Goal: Browse casually: Explore the website without a specific task or goal

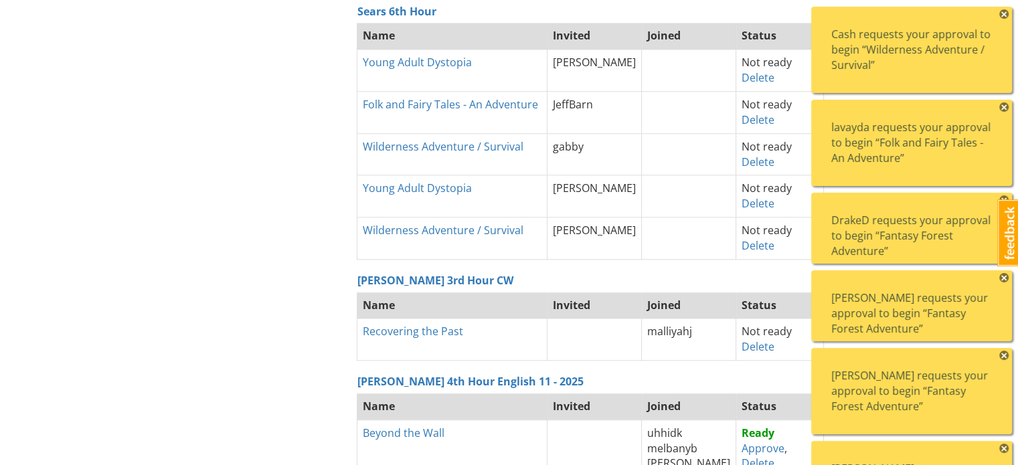
scroll to position [1355, 0]
click at [1005, 13] on span "×" at bounding box center [1003, 13] width 9 height 9
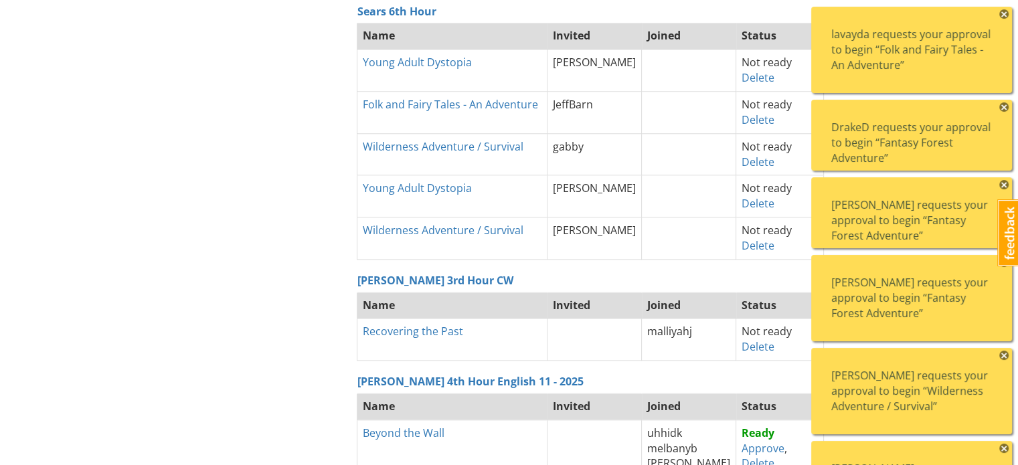
click at [1005, 13] on span "×" at bounding box center [1003, 13] width 9 height 9
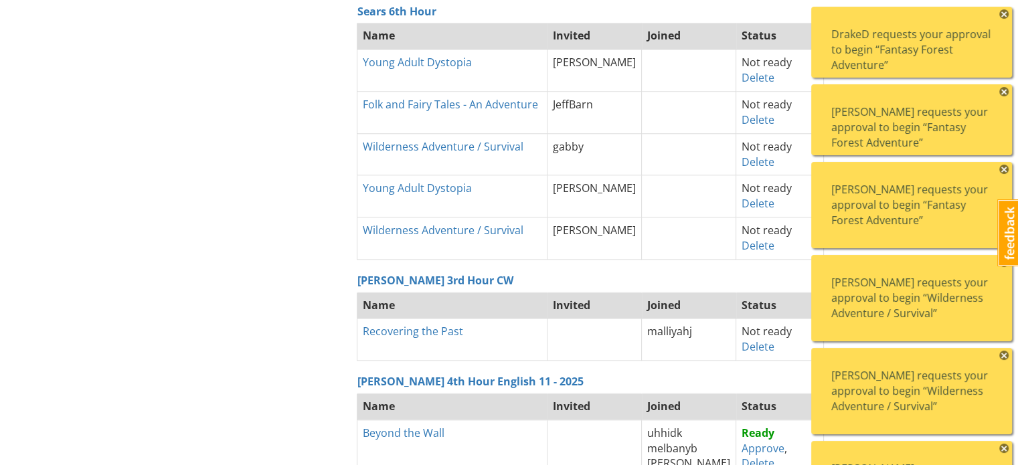
click at [1005, 13] on span "×" at bounding box center [1003, 13] width 9 height 9
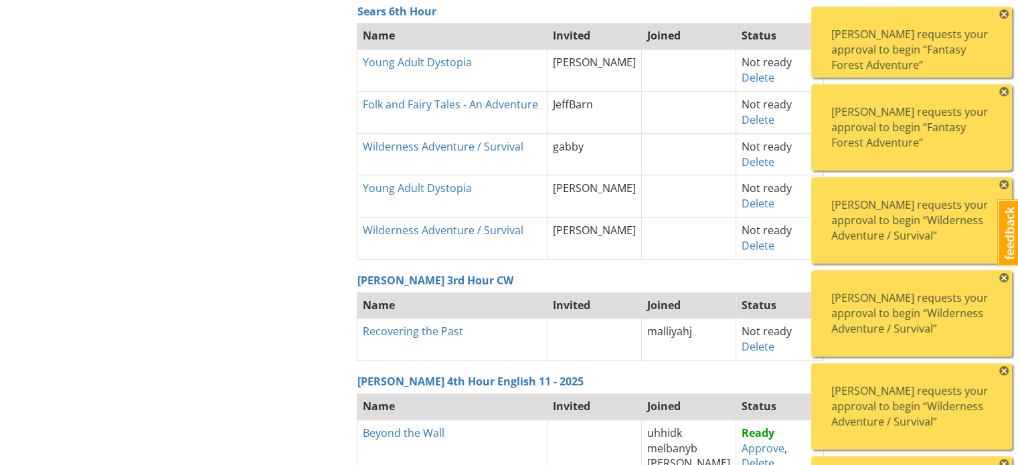
click at [1005, 13] on span "×" at bounding box center [1003, 13] width 9 height 9
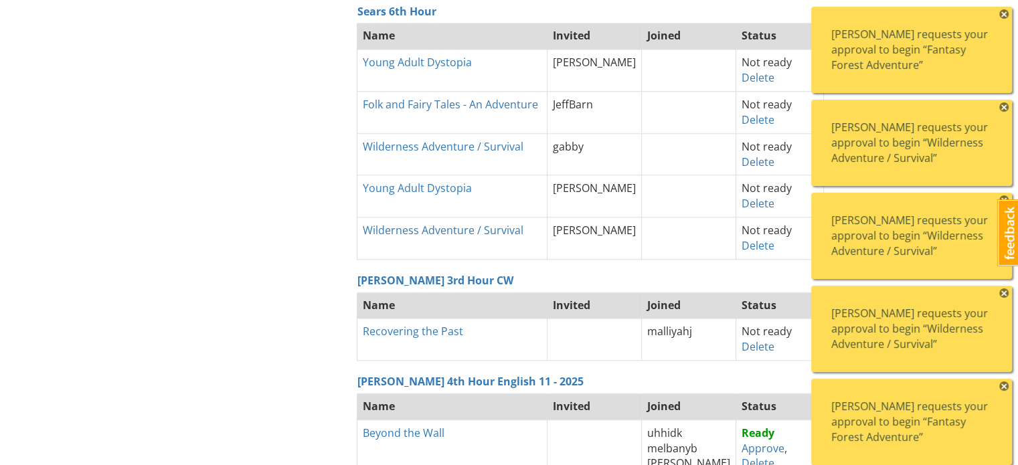
click at [1005, 13] on span "×" at bounding box center [1003, 13] width 9 height 9
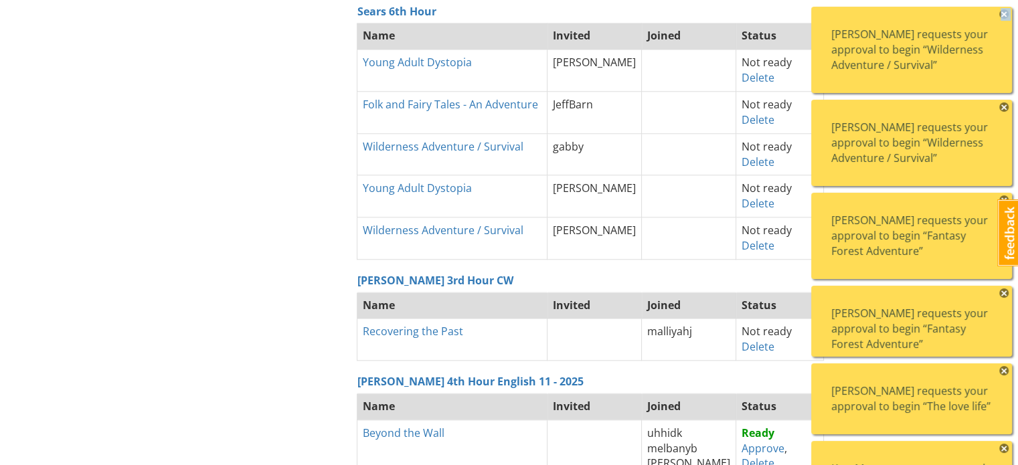
click at [1005, 13] on span "×" at bounding box center [1003, 13] width 9 height 9
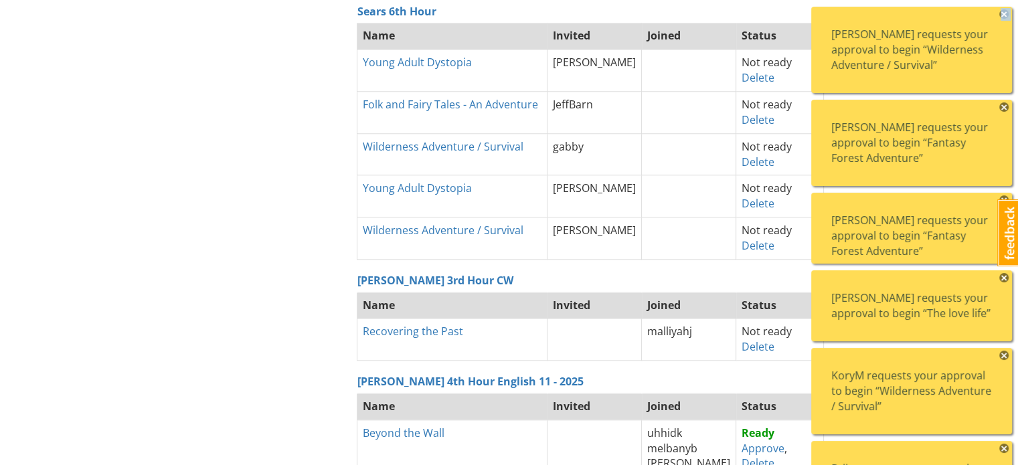
click at [1005, 13] on span "×" at bounding box center [1003, 13] width 9 height 9
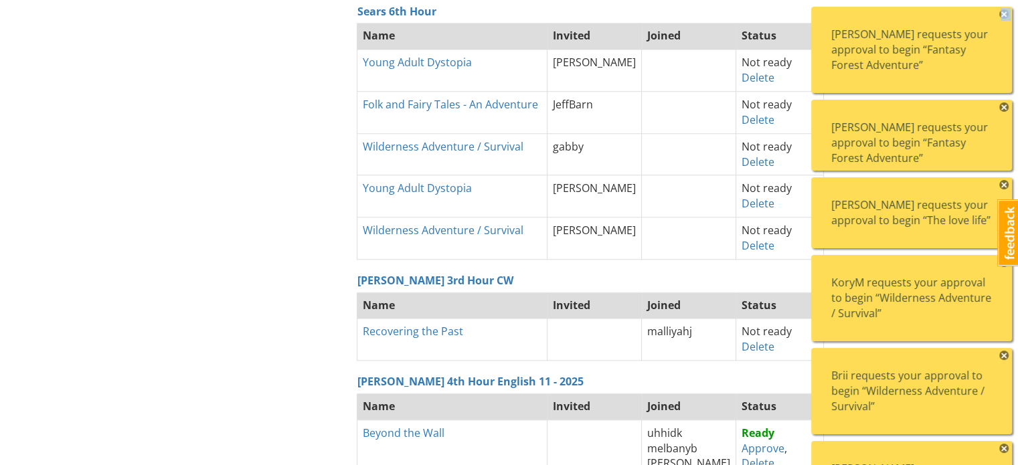
click at [1005, 13] on span "×" at bounding box center [1003, 13] width 9 height 9
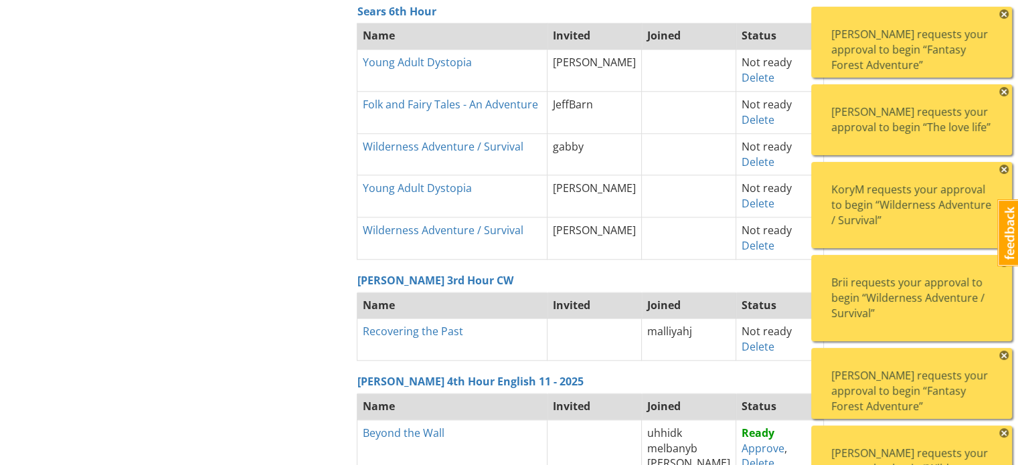
click at [1005, 13] on span "×" at bounding box center [1003, 13] width 9 height 9
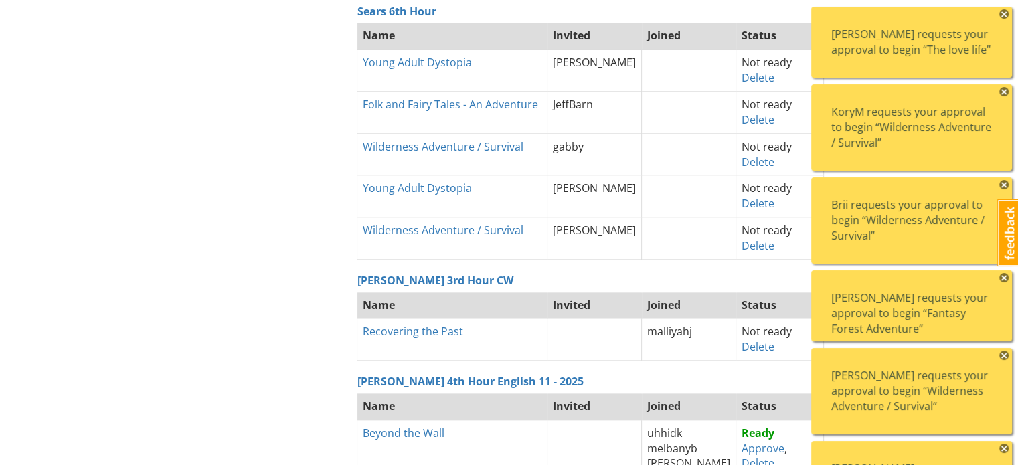
click at [1005, 13] on span "×" at bounding box center [1003, 13] width 9 height 9
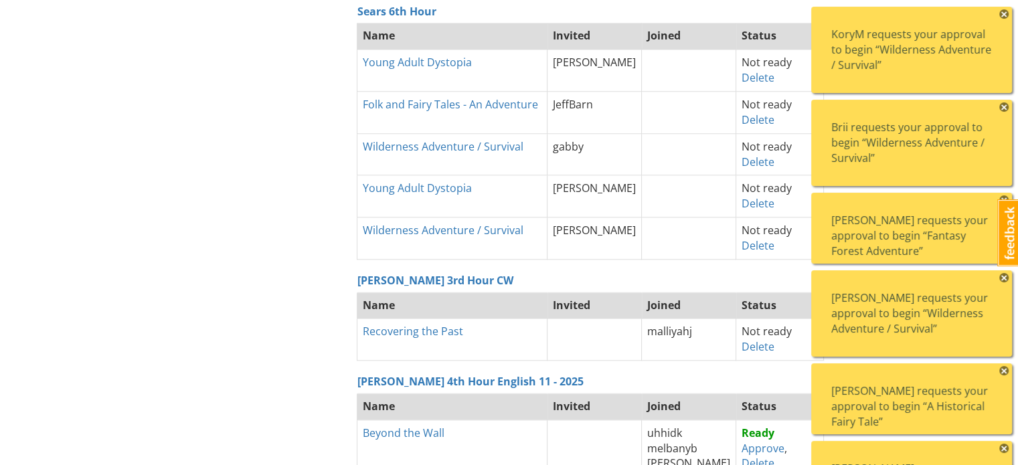
click at [1005, 13] on span "×" at bounding box center [1003, 13] width 9 height 9
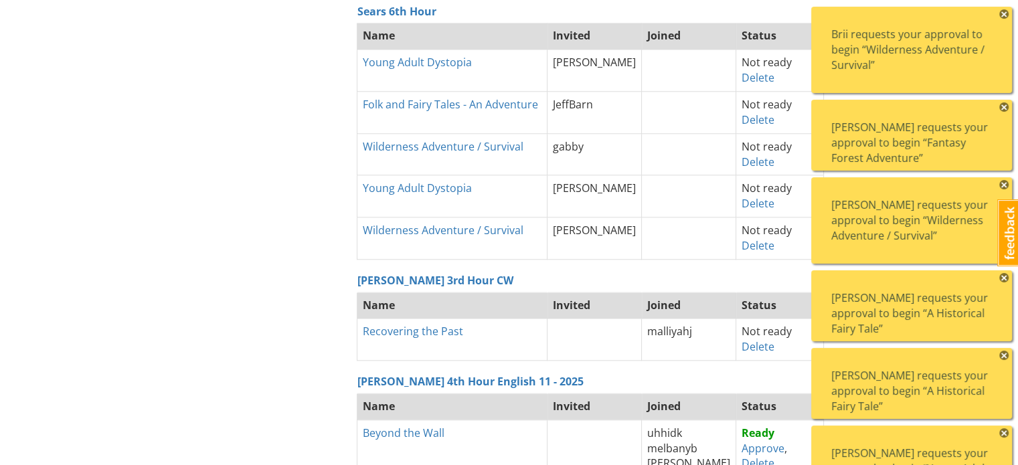
click at [1005, 13] on span "×" at bounding box center [1003, 13] width 9 height 9
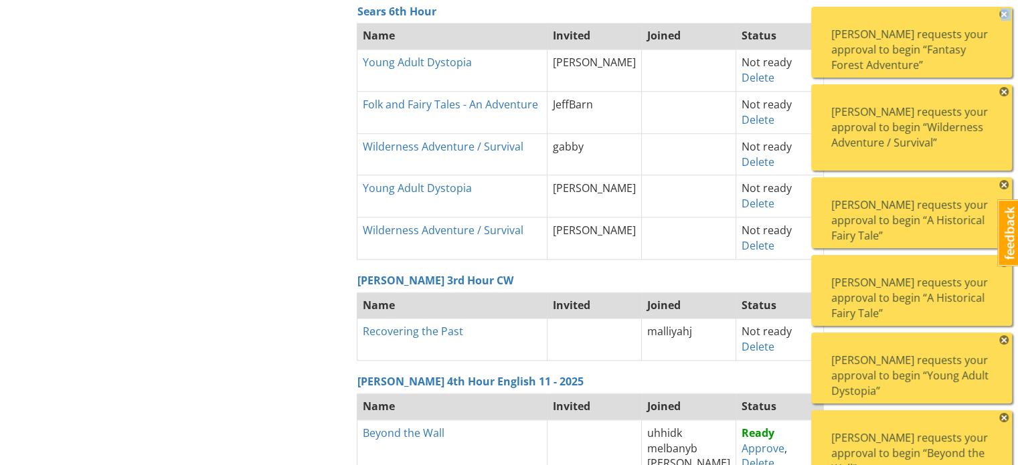
click at [1005, 13] on span "×" at bounding box center [1003, 13] width 9 height 9
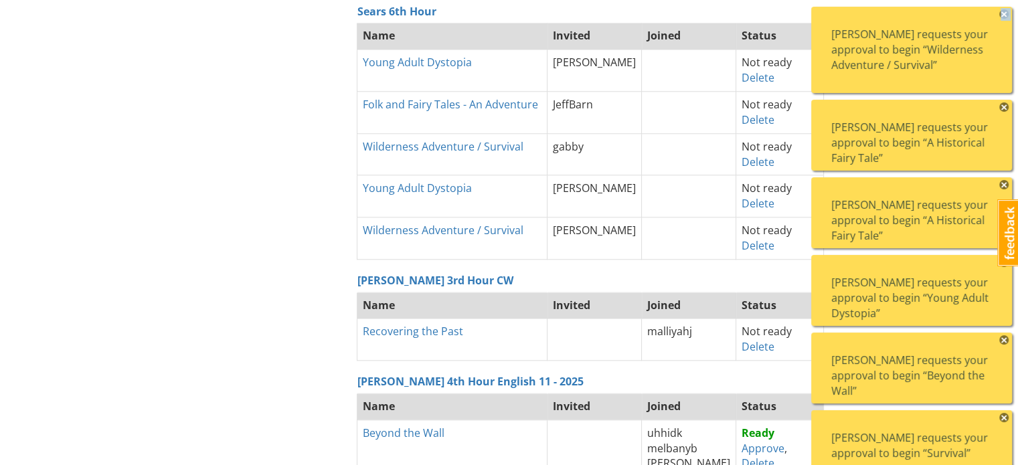
click at [1005, 13] on span "×" at bounding box center [1003, 13] width 9 height 9
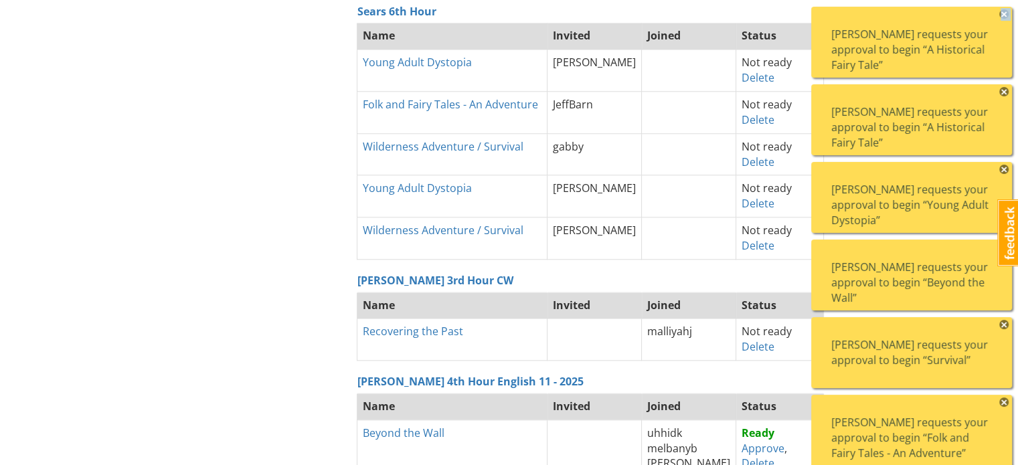
click at [1005, 13] on span "×" at bounding box center [1003, 13] width 9 height 9
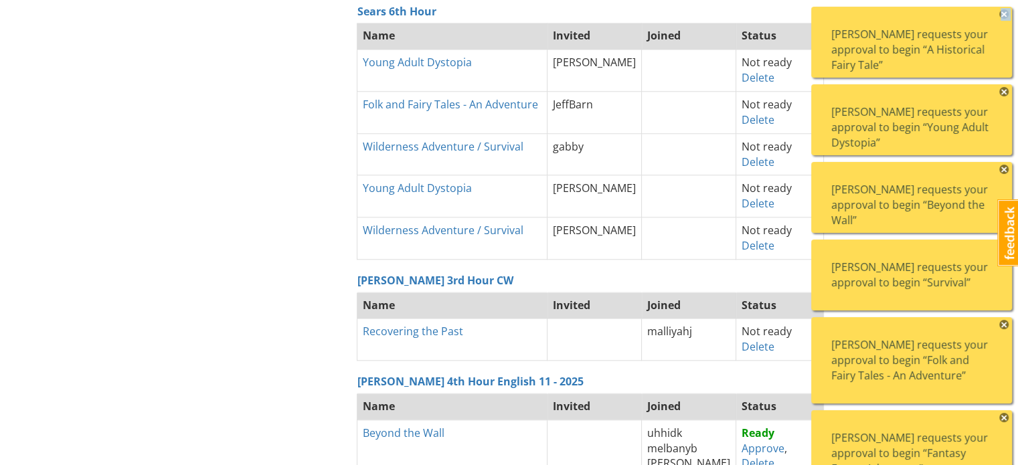
click at [1005, 13] on span "×" at bounding box center [1003, 13] width 9 height 9
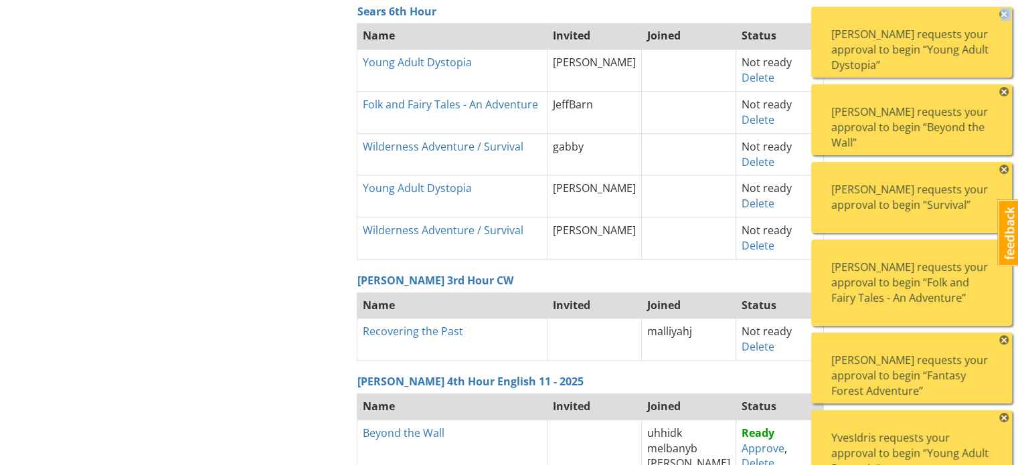
click at [1005, 13] on span "×" at bounding box center [1003, 13] width 9 height 9
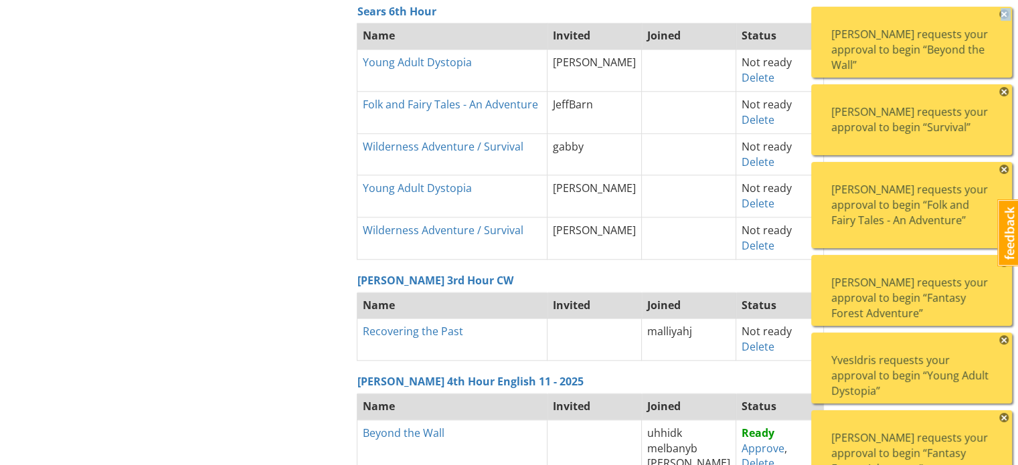
click at [1005, 13] on span "×" at bounding box center [1003, 13] width 9 height 9
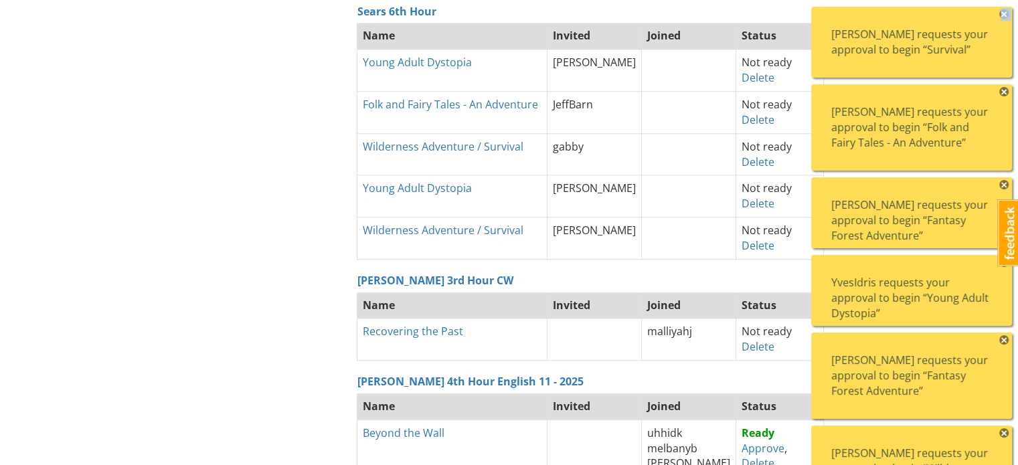
click at [1005, 13] on span "×" at bounding box center [1003, 13] width 9 height 9
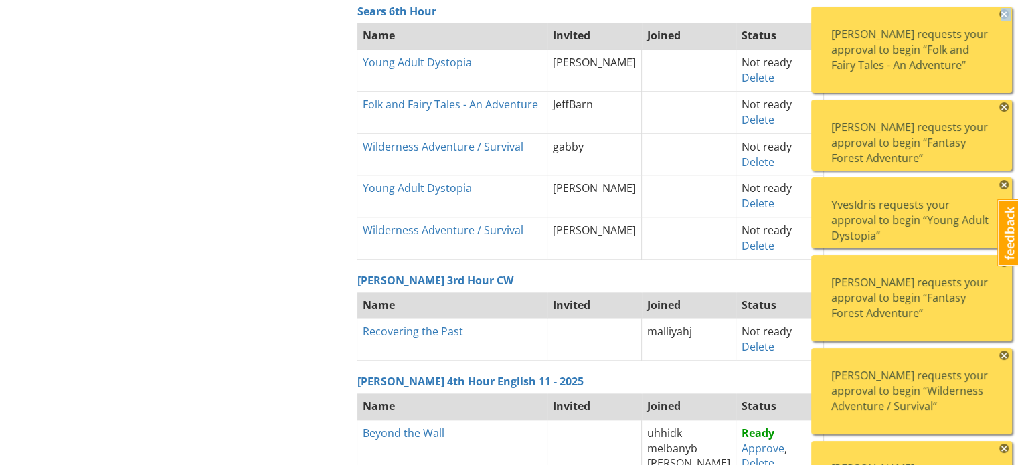
click at [1005, 13] on span "×" at bounding box center [1003, 13] width 9 height 9
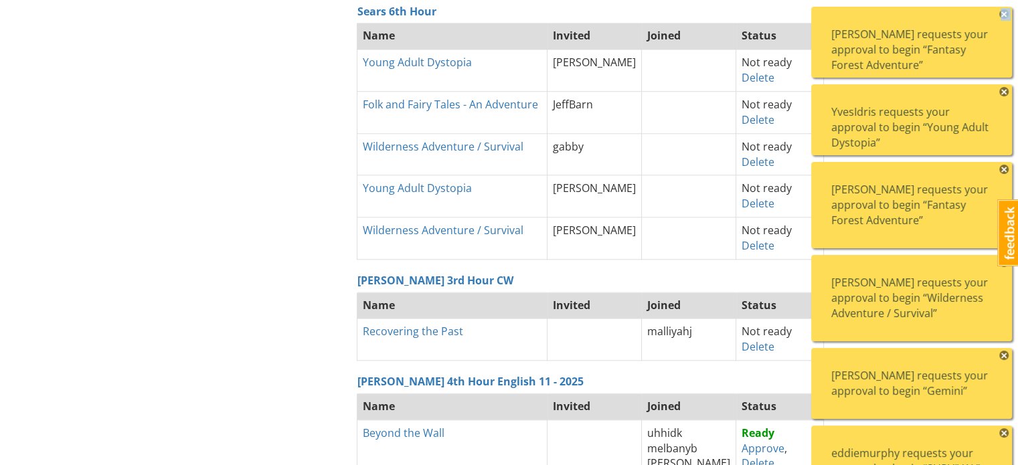
click at [1005, 13] on span "×" at bounding box center [1003, 13] width 9 height 9
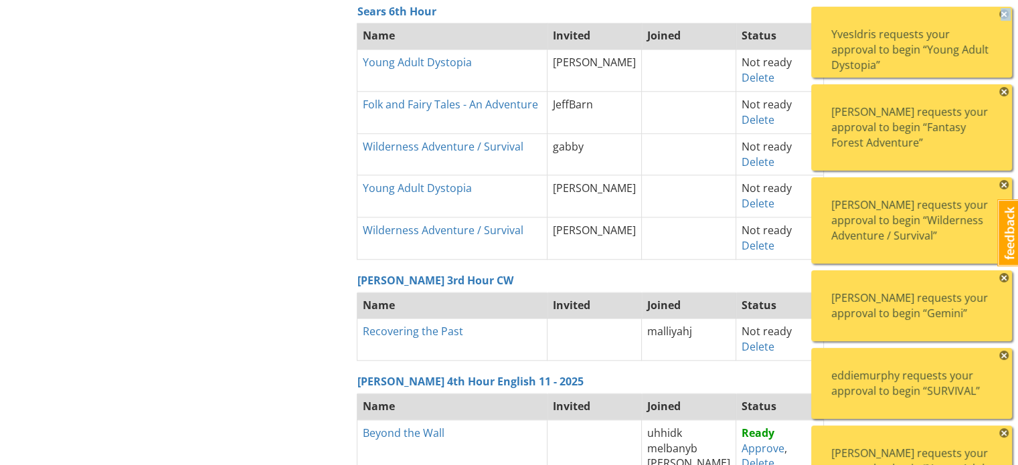
click at [1005, 13] on span "×" at bounding box center [1003, 13] width 9 height 9
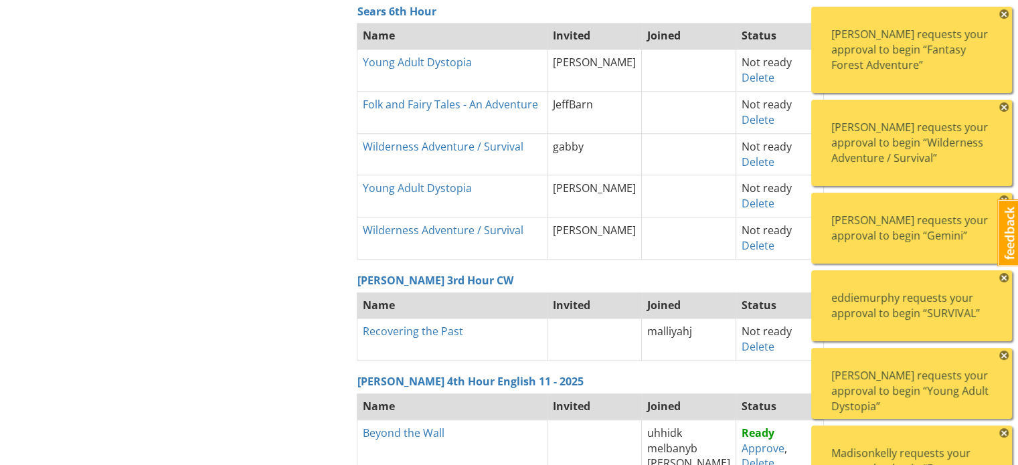
click at [1005, 13] on span "×" at bounding box center [1003, 13] width 9 height 9
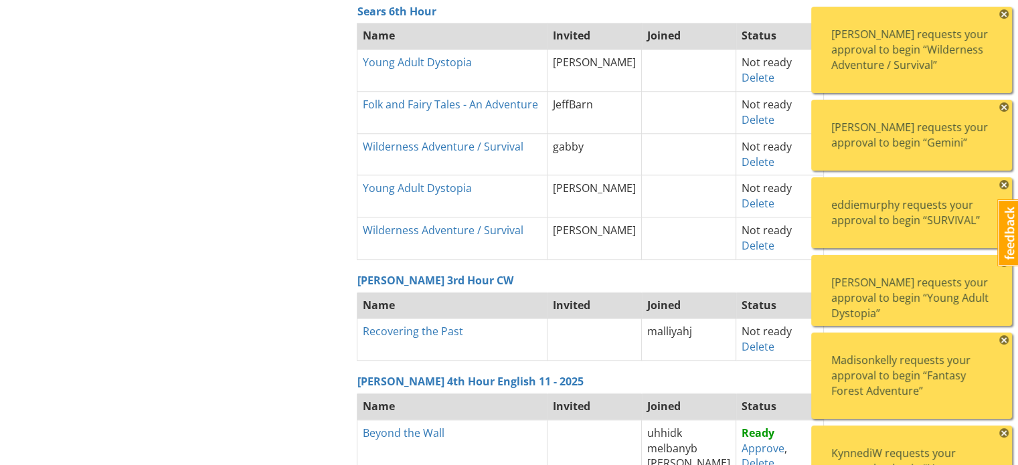
click at [1005, 13] on span "×" at bounding box center [1003, 13] width 9 height 9
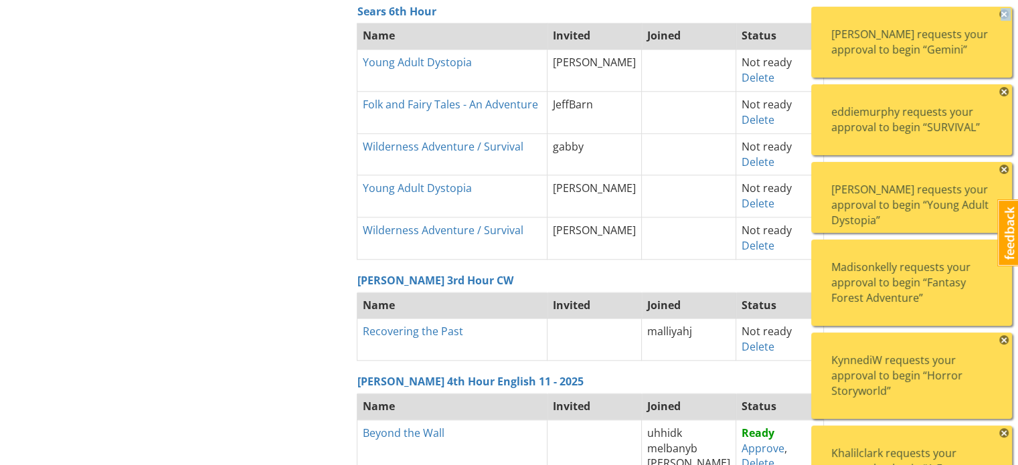
click at [1005, 13] on span "×" at bounding box center [1003, 13] width 9 height 9
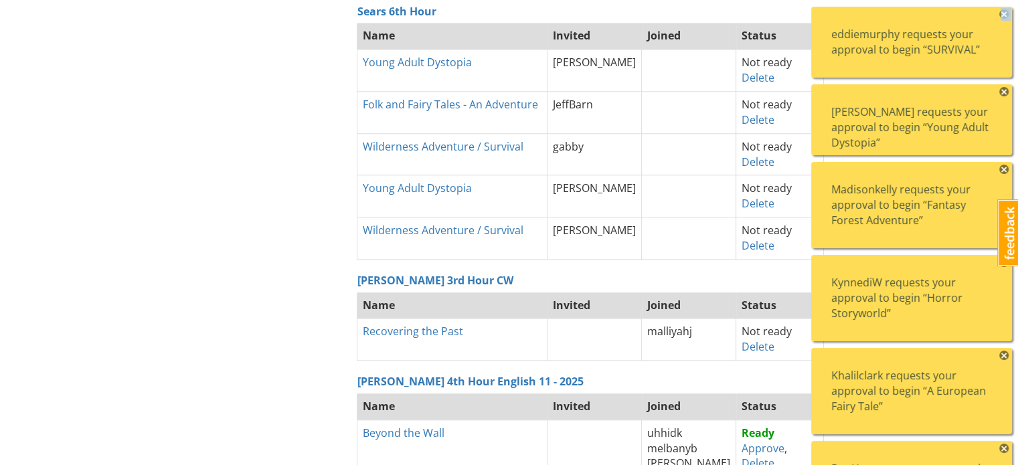
click at [1005, 13] on span "×" at bounding box center [1003, 13] width 9 height 9
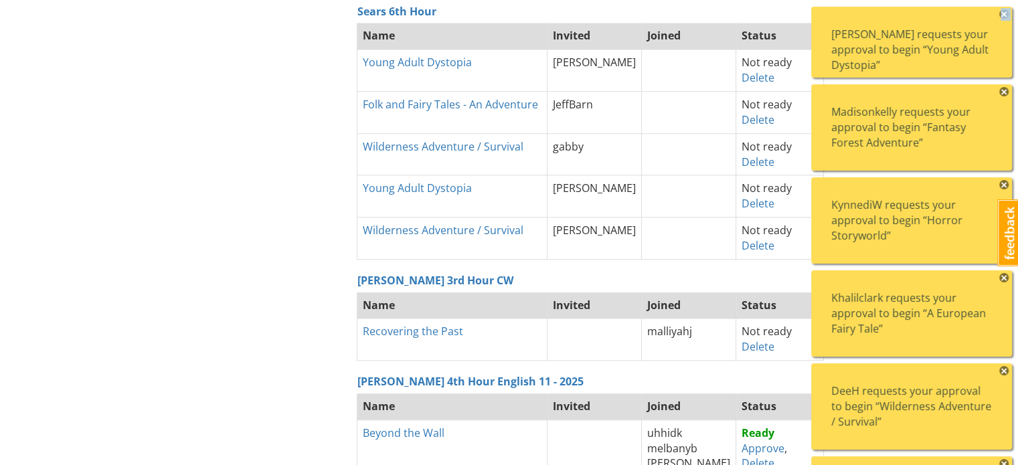
click at [1005, 13] on span "×" at bounding box center [1003, 13] width 9 height 9
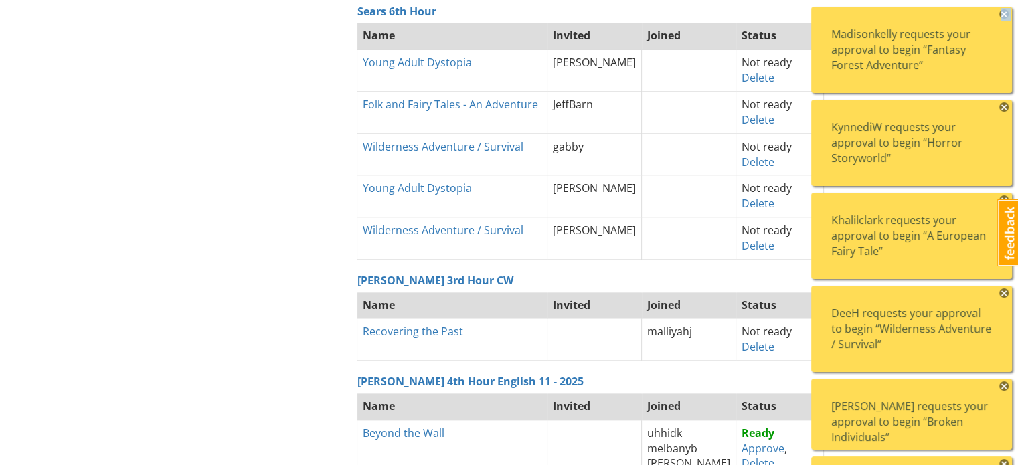
click at [1005, 13] on span "×" at bounding box center [1003, 13] width 9 height 9
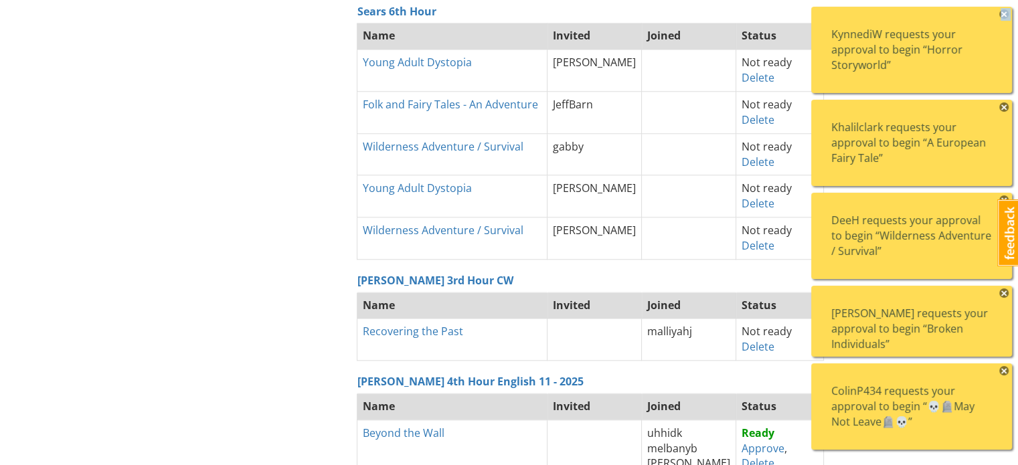
click at [1005, 13] on span "×" at bounding box center [1003, 13] width 9 height 9
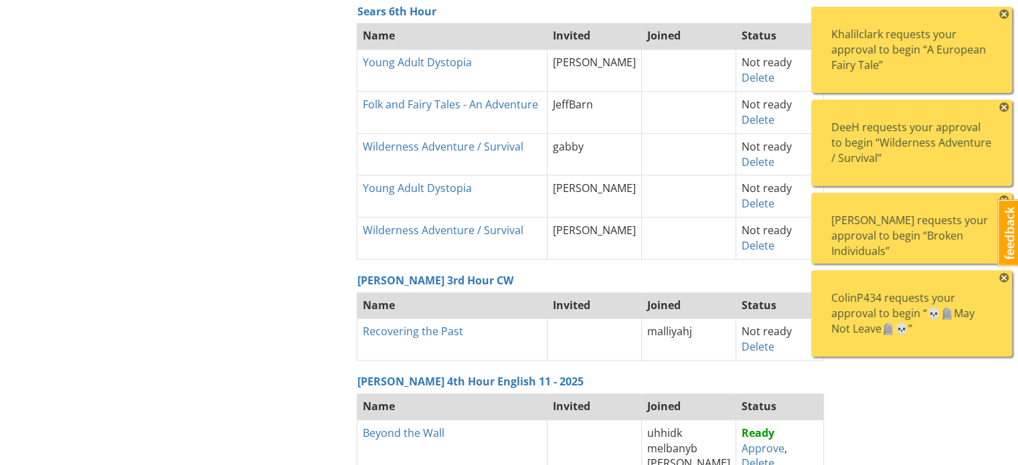
click at [1005, 13] on span "×" at bounding box center [1003, 13] width 9 height 9
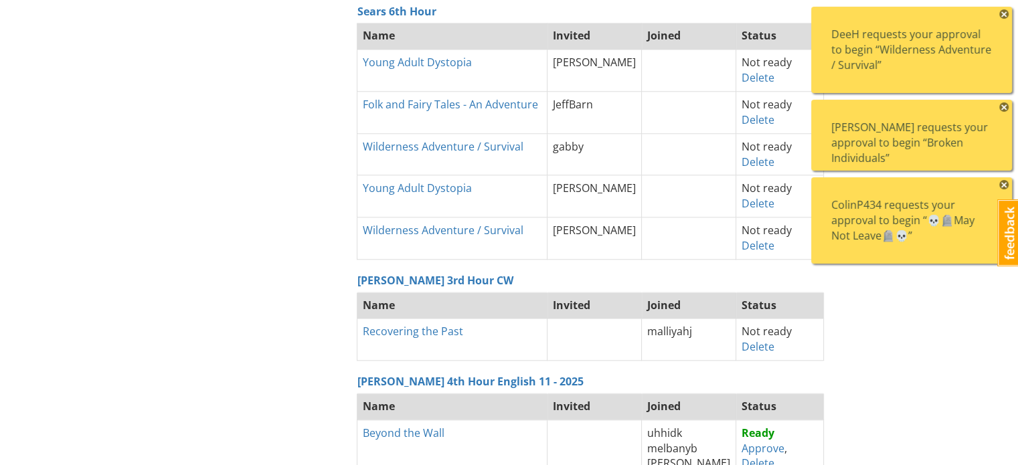
click at [1005, 13] on span "×" at bounding box center [1003, 13] width 9 height 9
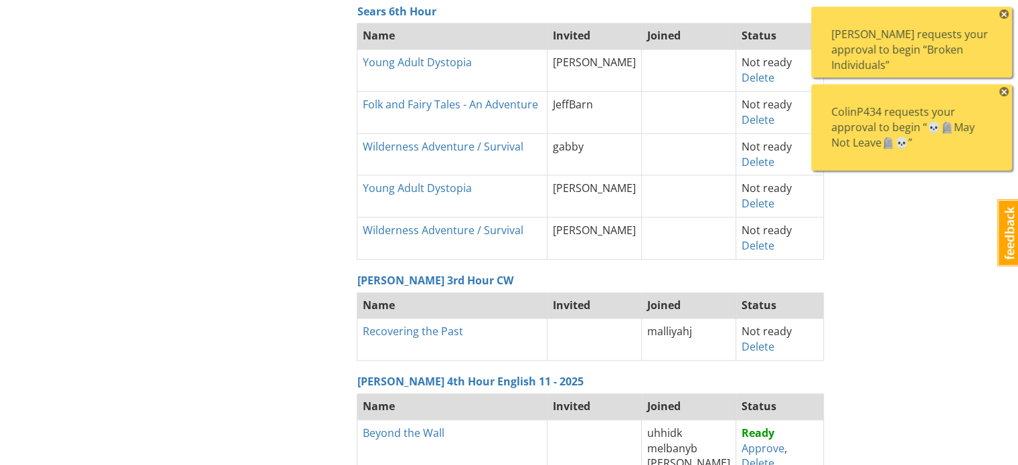
click at [1005, 13] on span "×" at bounding box center [1003, 13] width 9 height 9
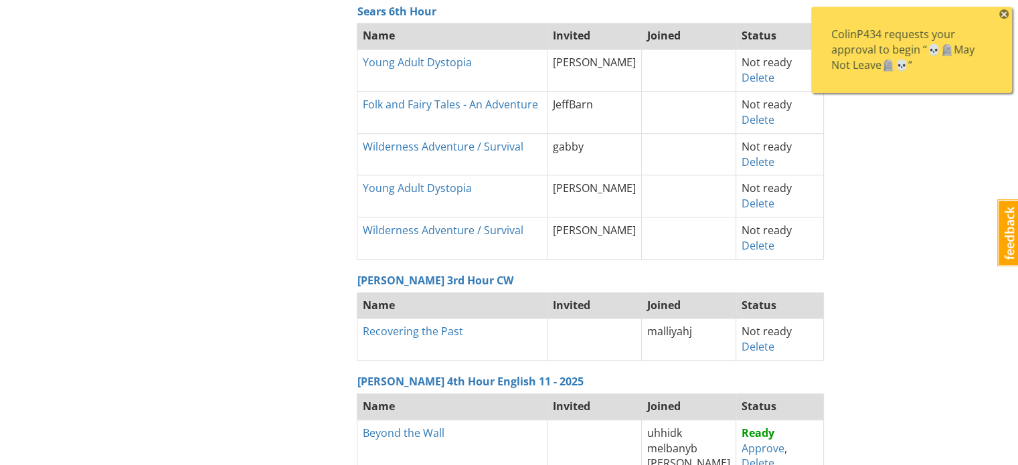
click at [1005, 13] on span "×" at bounding box center [1003, 13] width 9 height 9
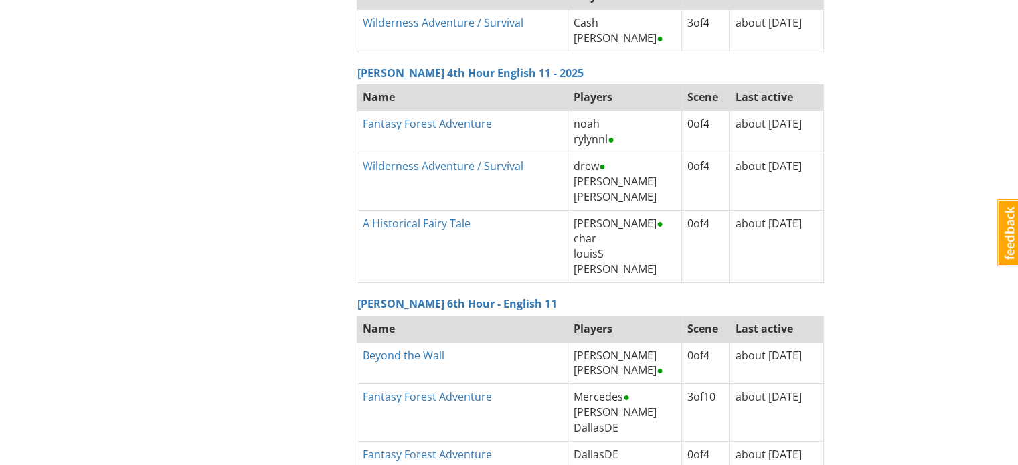
scroll to position [5125, 0]
click at [608, 131] on span "●" at bounding box center [611, 138] width 7 height 15
